Goal: Task Accomplishment & Management: Complete application form

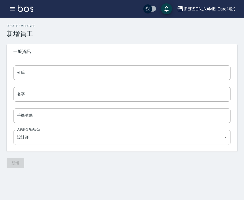
click at [214, 137] on body "Jean Care測試 登出 櫃檯作業 打帳單 帳單列表 掛單列表 座位開單 營業儀表板 現金收支登錄 高階收支登錄 材料自購登錄 每日結帳 排班表 現場電腦…" at bounding box center [122, 100] width 244 height 200
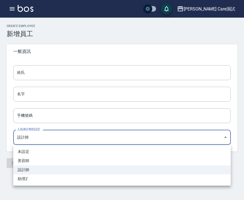
click at [215, 137] on div at bounding box center [122, 100] width 244 height 200
click at [76, 134] on body "Jean Care測試 登出 櫃檯作業 打帳單 帳單列表 掛單列表 座位開單 營業儀表板 現金收支登錄 高階收支登錄 材料自購登錄 每日結帳 排班表 現場電腦…" at bounding box center [122, 100] width 244 height 200
click at [76, 134] on div at bounding box center [122, 100] width 244 height 200
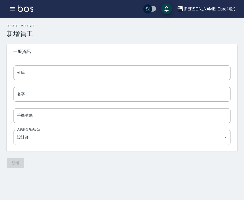
click at [56, 135] on body "Jean Care測試 登出 櫃檯作業 打帳單 帳單列表 掛單列表 座位開單 營業儀表板 現金收支登錄 高階收支登錄 材料自購登錄 每日結帳 排班表 現場電腦…" at bounding box center [122, 100] width 244 height 200
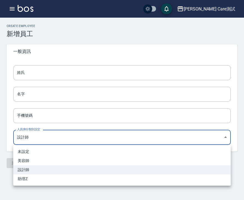
click at [57, 158] on li "美容師" at bounding box center [122, 160] width 218 height 9
type input "0e963c30-3a15-4964-a2d9-2185b2db1338"
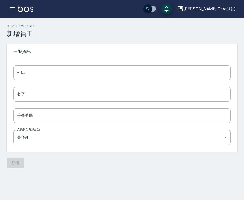
click at [14, 9] on icon "button" at bounding box center [12, 8] width 5 height 3
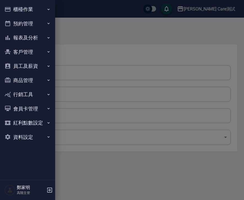
click at [46, 68] on button "員工及薪資" at bounding box center [27, 66] width 51 height 14
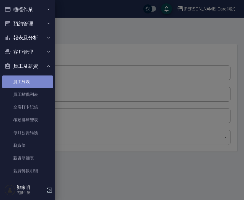
click at [36, 83] on link "員工列表" at bounding box center [27, 82] width 51 height 13
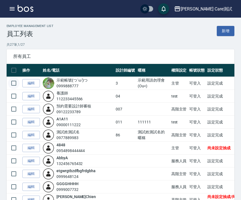
click at [12, 84] on input "checkbox" at bounding box center [14, 83] width 12 height 12
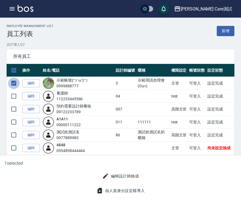
click at [14, 84] on input "checkbox" at bounding box center [14, 83] width 12 height 12
checkbox input "false"
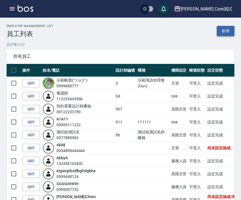
click at [229, 32] on link "新增" at bounding box center [226, 31] width 18 height 10
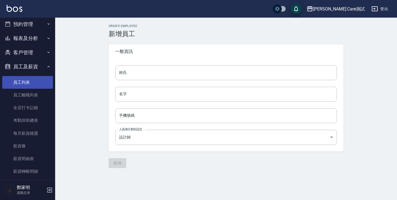
scroll to position [26, 0]
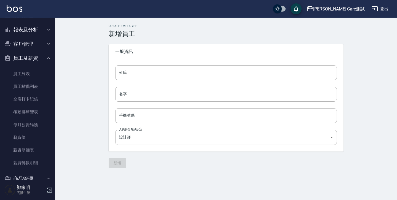
click at [123, 162] on div "新增" at bounding box center [226, 163] width 235 height 10
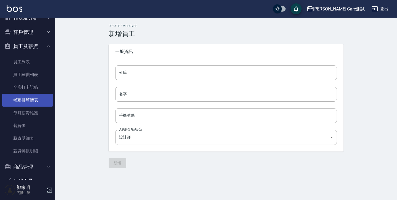
scroll to position [0, 0]
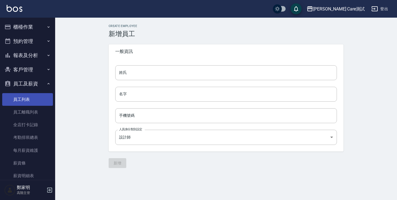
click at [26, 104] on link "員工列表" at bounding box center [27, 99] width 51 height 13
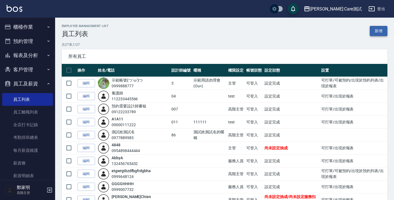
click at [375, 31] on link "新增" at bounding box center [379, 31] width 18 height 10
click at [385, 33] on link "新增" at bounding box center [379, 31] width 18 height 10
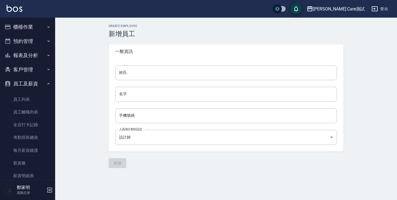
click at [393, 82] on div "Create Employee 新增員工 一般資訊 姓氏 姓氏 名字 名字 手機號碼 手機號碼 人員身分類別設定 設計師 3887d23d-fcae-4258…" at bounding box center [226, 96] width 342 height 157
click at [128, 119] on input "手機號碼" at bounding box center [226, 115] width 222 height 15
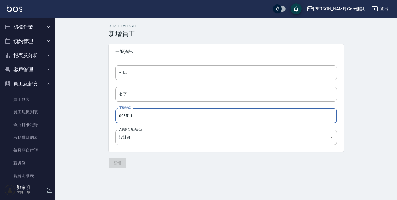
type input "09351"
type input "0935112234567890"
type input "09351122345678901234567890"
click at [168, 114] on input "手機號碼" at bounding box center [226, 115] width 222 height 15
type input "0935112007"
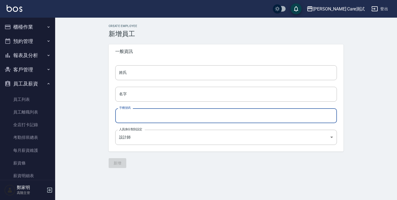
drag, startPoint x: 156, startPoint y: 115, endPoint x: 98, endPoint y: 111, distance: 58.6
click at [98, 111] on div "Create Employee 新增員工 一般資訊 姓氏 姓氏 名字 名字 手機號碼 手機號碼 人員身分類別設定 設計師 3887d23d-fcae-4258…" at bounding box center [226, 96] width 342 height 157
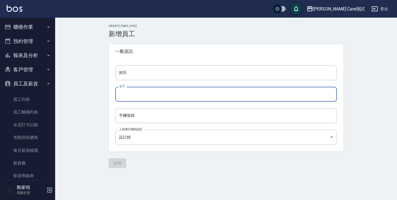
click at [147, 96] on input "名字" at bounding box center [226, 94] width 222 height 15
click at [156, 74] on input "姓氏" at bounding box center [226, 72] width 222 height 15
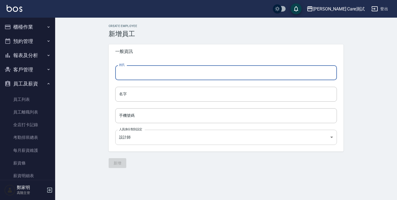
click at [147, 136] on body "Jean Care測試 登出 櫃檯作業 打帳單 帳單列表 掛單列表 座位開單 營業儀表板 現金收支登錄 高階收支登錄 材料自購登錄 每日結帳 排班表 現場電腦…" at bounding box center [198, 100] width 397 height 200
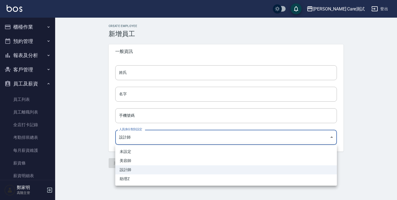
click at [88, 136] on div at bounding box center [198, 100] width 397 height 200
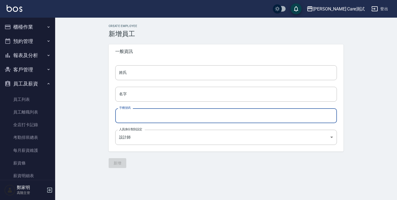
click at [137, 117] on input "手機號碼" at bounding box center [226, 115] width 222 height 15
click at [366, 79] on div "Create Employee 新增員工 一般資訊 姓氏 姓氏 名字 名字 手機號碼 手機號碼 人員身分類別設定 設計師 3887d23d-fcae-4258…" at bounding box center [226, 96] width 342 height 157
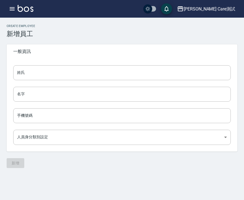
type input "3887d23d-fcae-4258-b230-136540063508"
click at [11, 12] on button "button" at bounding box center [12, 8] width 11 height 11
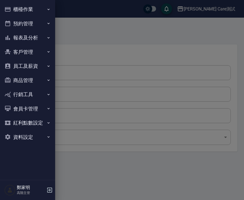
click at [43, 27] on button "預約管理" at bounding box center [27, 24] width 51 height 14
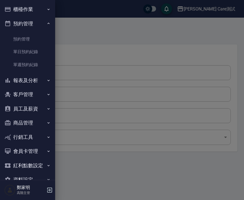
click at [39, 111] on button "員工及薪資" at bounding box center [27, 109] width 51 height 14
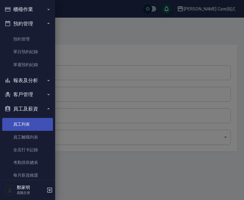
click at [33, 125] on link "員工列表" at bounding box center [27, 124] width 51 height 13
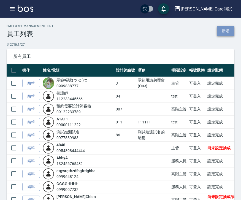
click at [227, 34] on link "新增" at bounding box center [226, 31] width 18 height 10
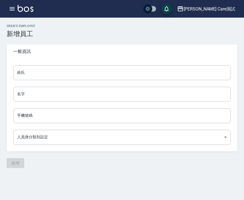
type input "3887d23d-fcae-4258-b230-136540063508"
click at [199, 32] on h3 "新增員工" at bounding box center [122, 34] width 231 height 8
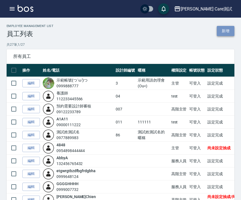
click at [218, 30] on link "新增" at bounding box center [226, 31] width 18 height 10
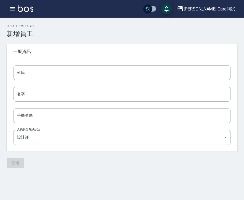
click at [11, 11] on icon "button" at bounding box center [12, 9] width 7 height 7
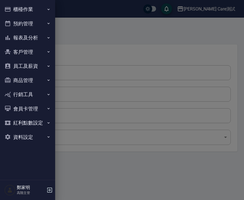
click at [92, 38] on div at bounding box center [122, 100] width 244 height 200
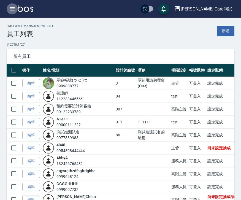
click at [9, 11] on icon "button" at bounding box center [12, 9] width 7 height 7
click at [187, 47] on p "共 27 筆, 1 / 27" at bounding box center [121, 44] width 228 height 5
click at [223, 35] on link "新增" at bounding box center [226, 31] width 18 height 10
